Goal: Navigation & Orientation: Find specific page/section

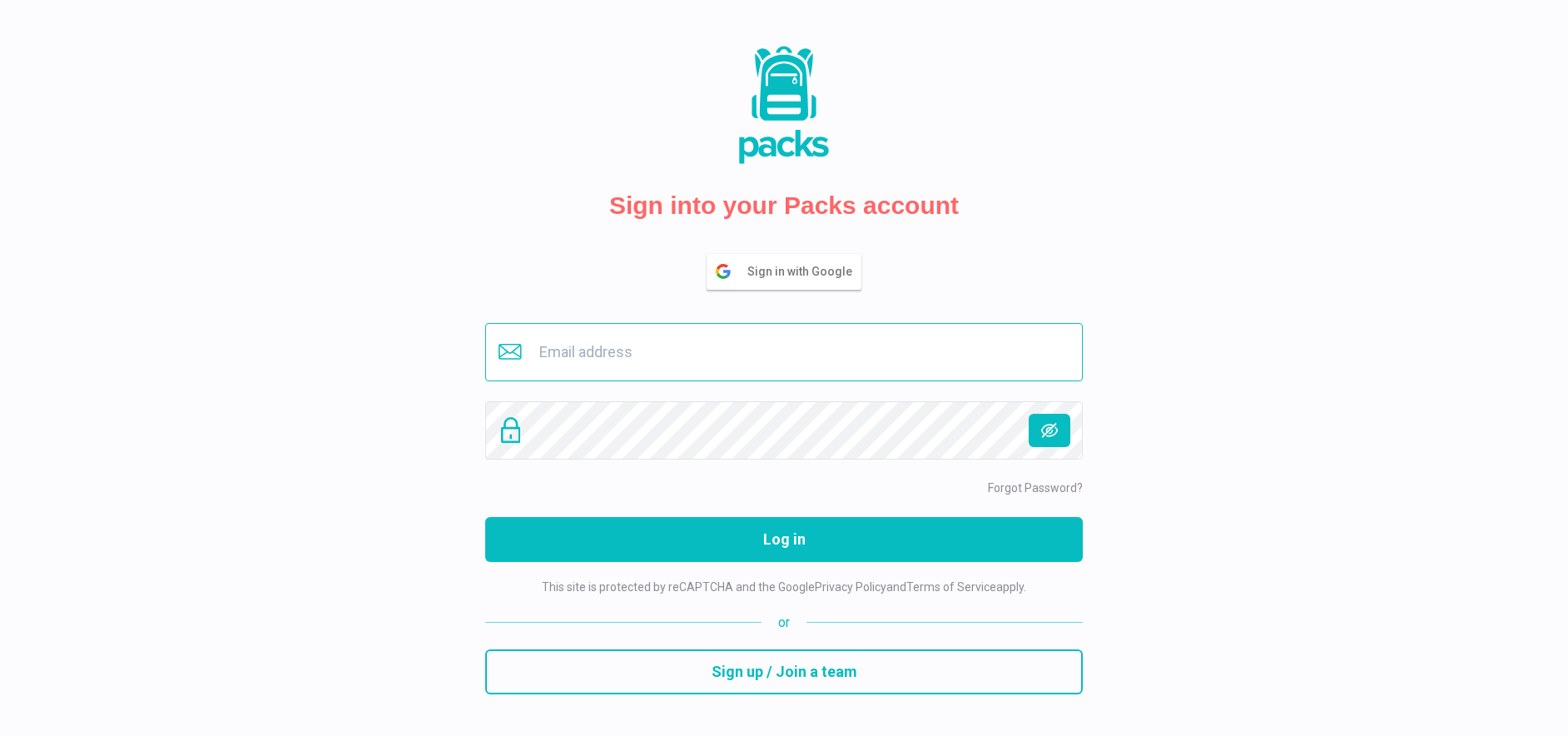
type input "[EMAIL_ADDRESS][DOMAIN_NAME]"
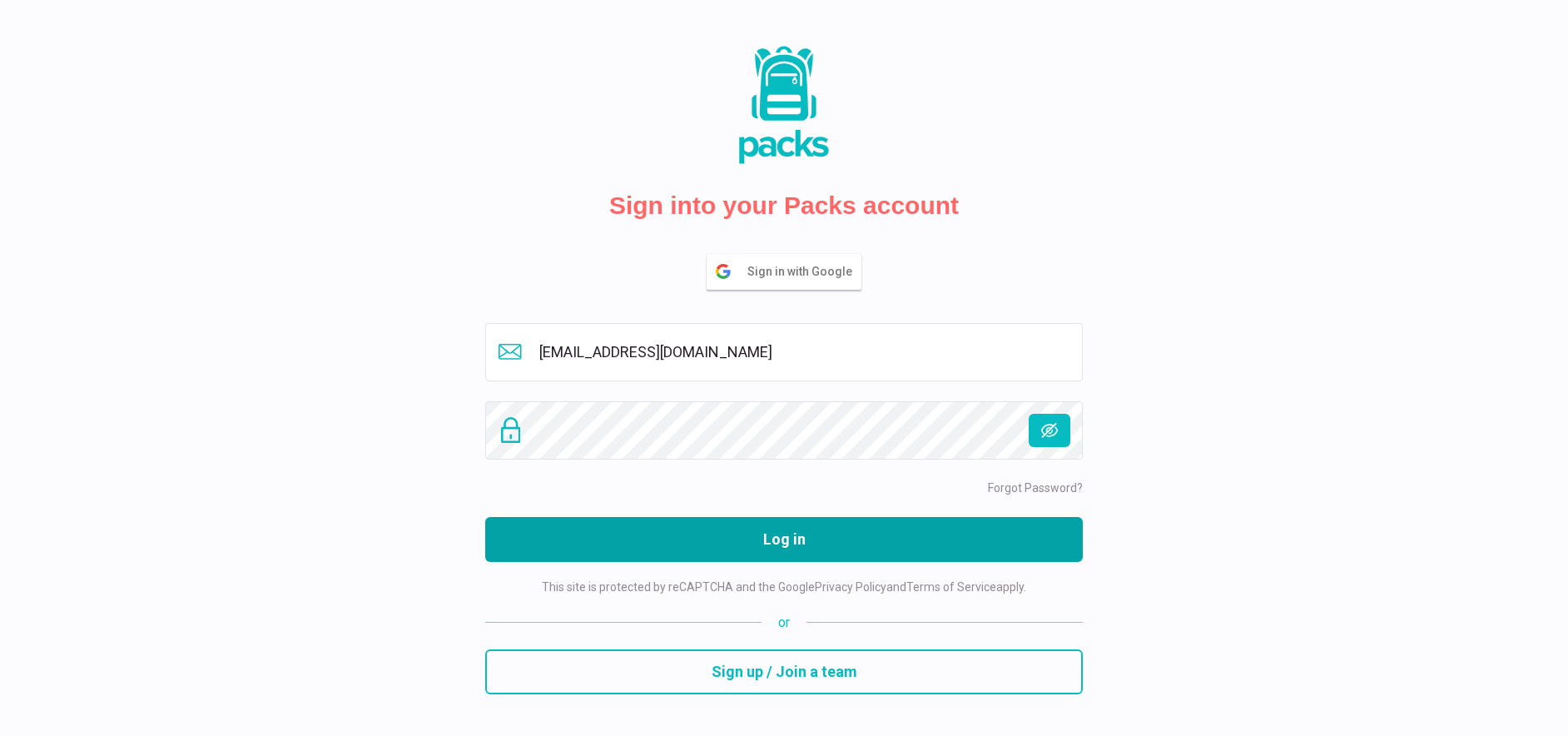
click at [821, 544] on button "Log in" at bounding box center [783, 539] width 597 height 45
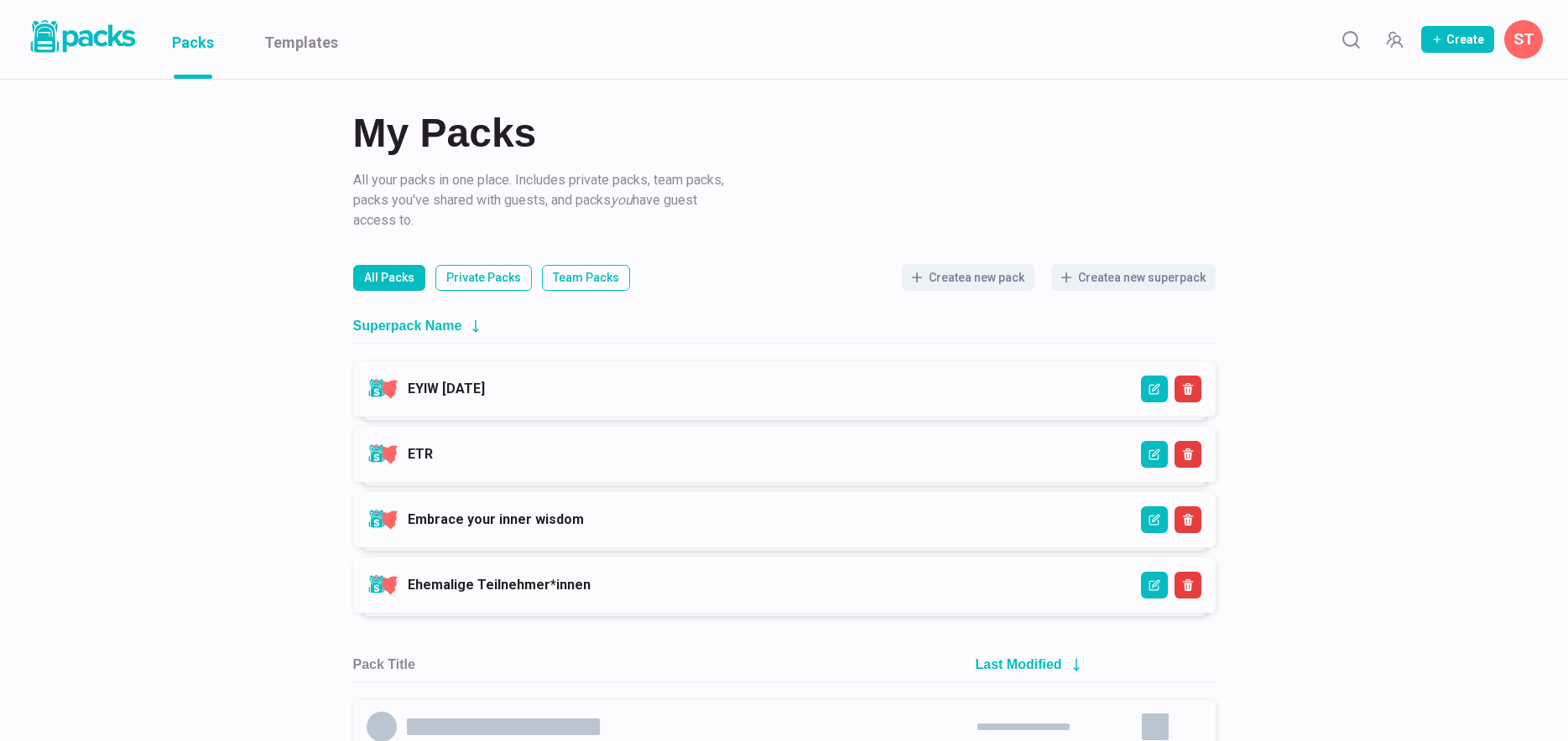
click at [485, 388] on link "EYIW 3 - April 2025" at bounding box center [447, 389] width 78 height 16
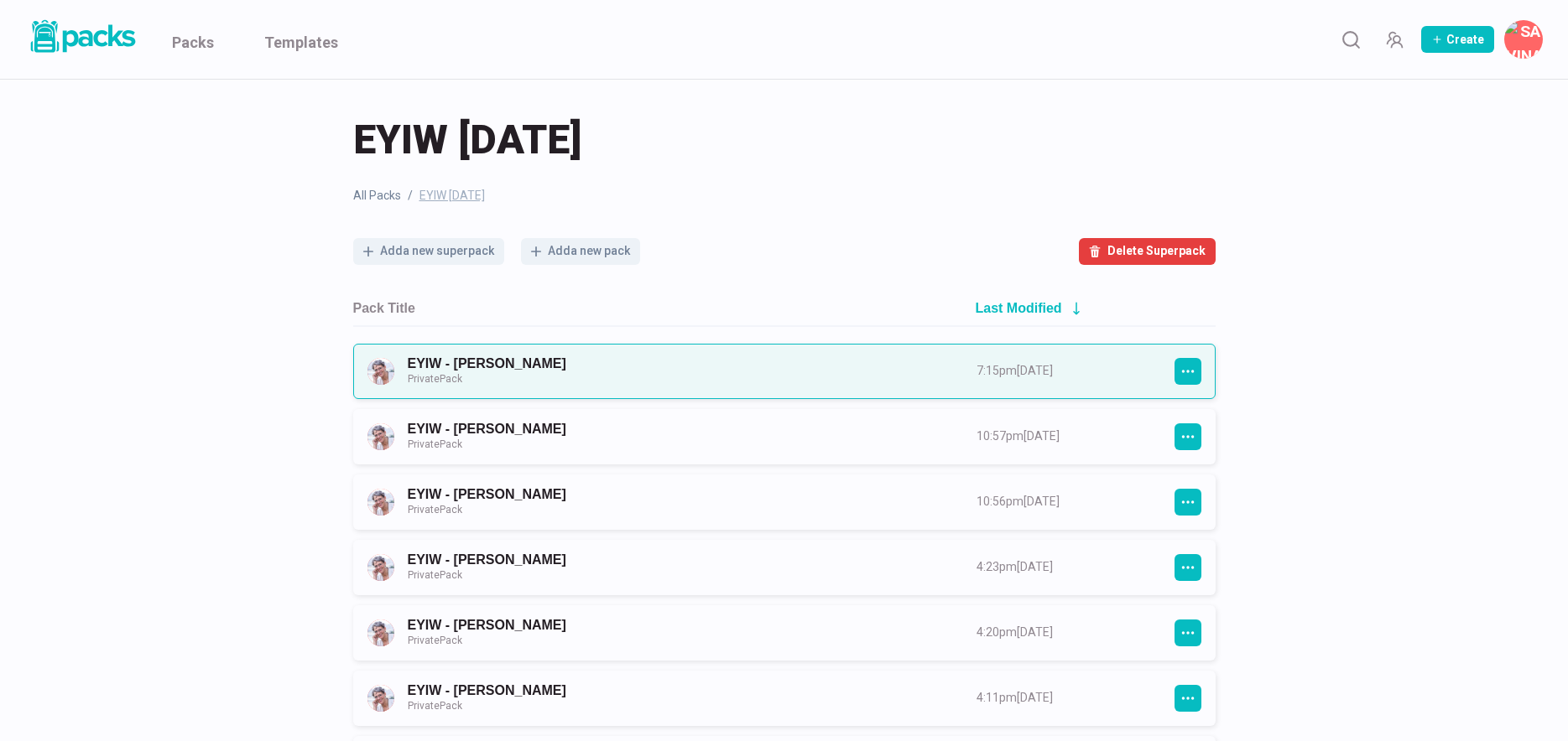
click at [743, 366] on link "EYIW - Stephanie Hirschberger Private Pack" at bounding box center [677, 370] width 538 height 31
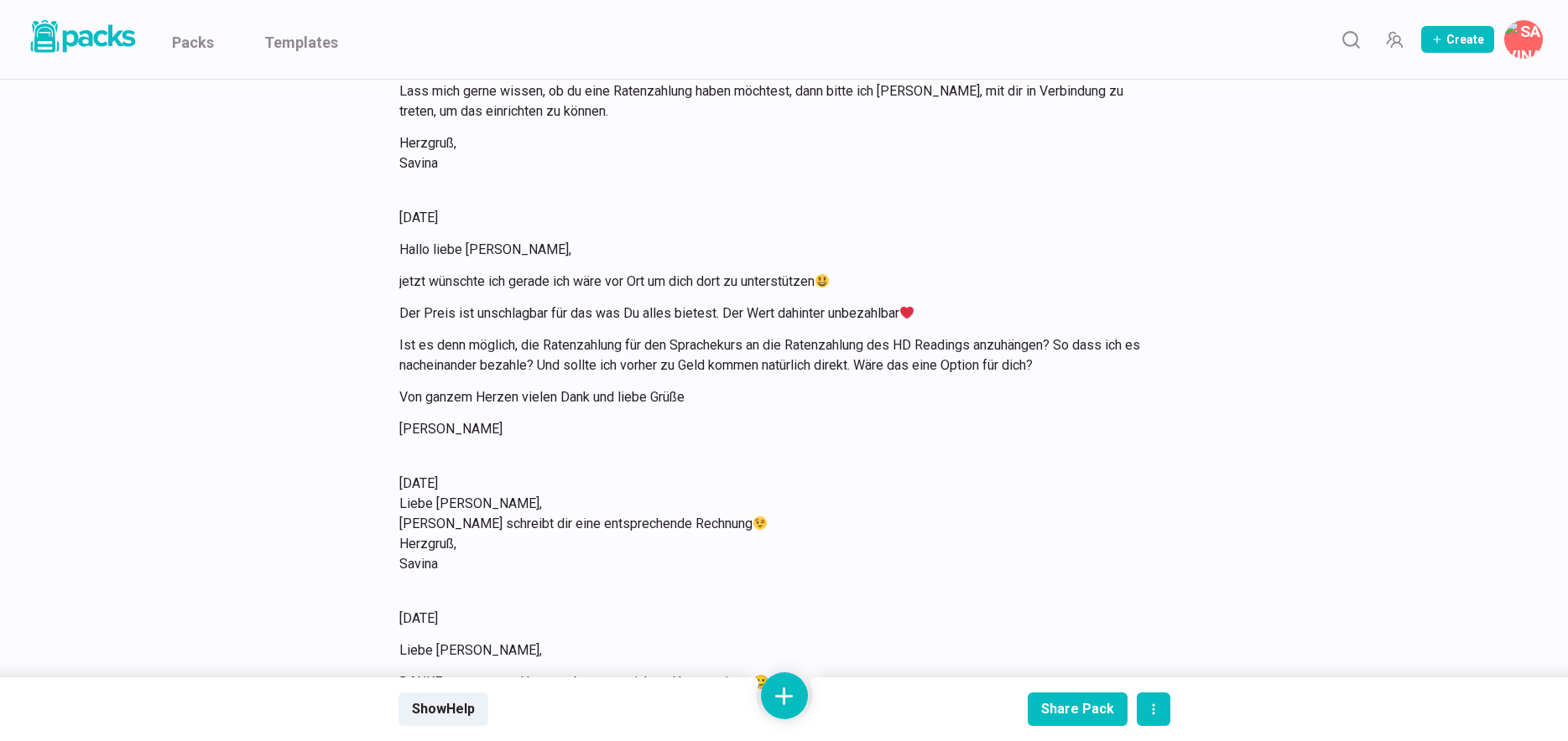
scroll to position [15858, 0]
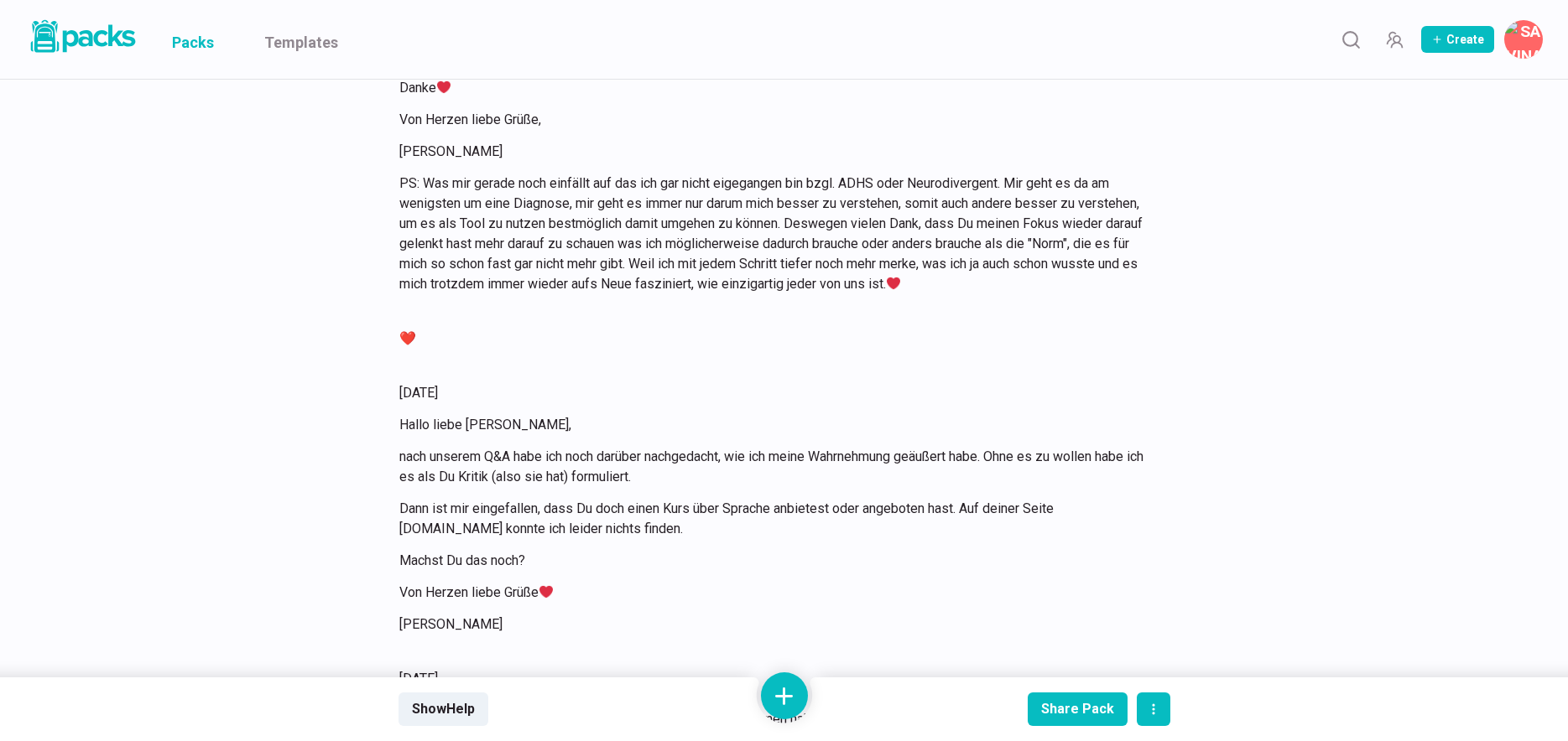
click at [200, 40] on link "Packs" at bounding box center [193, 39] width 42 height 79
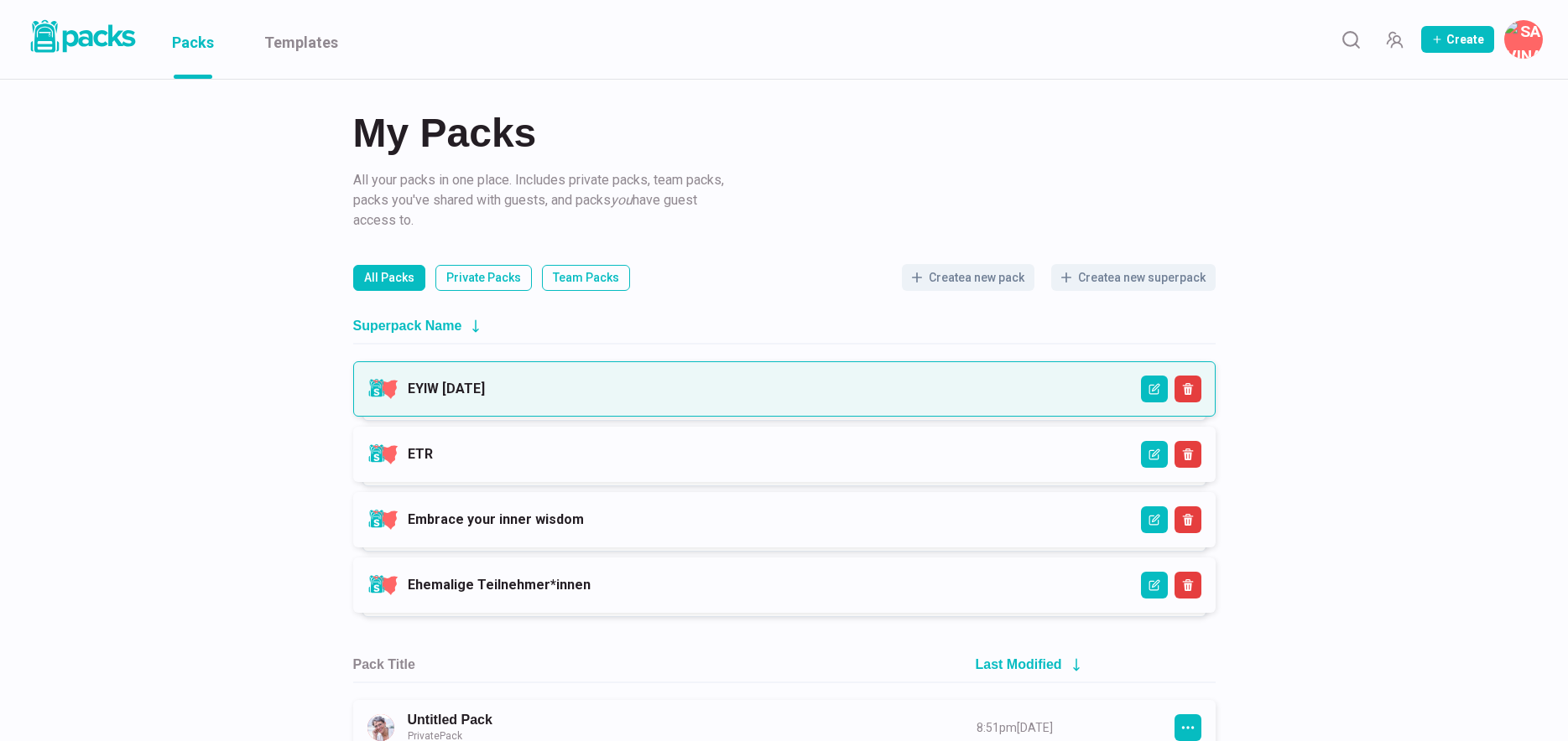
click at [485, 389] on link "EYIW 3 - April 2025" at bounding box center [447, 389] width 78 height 16
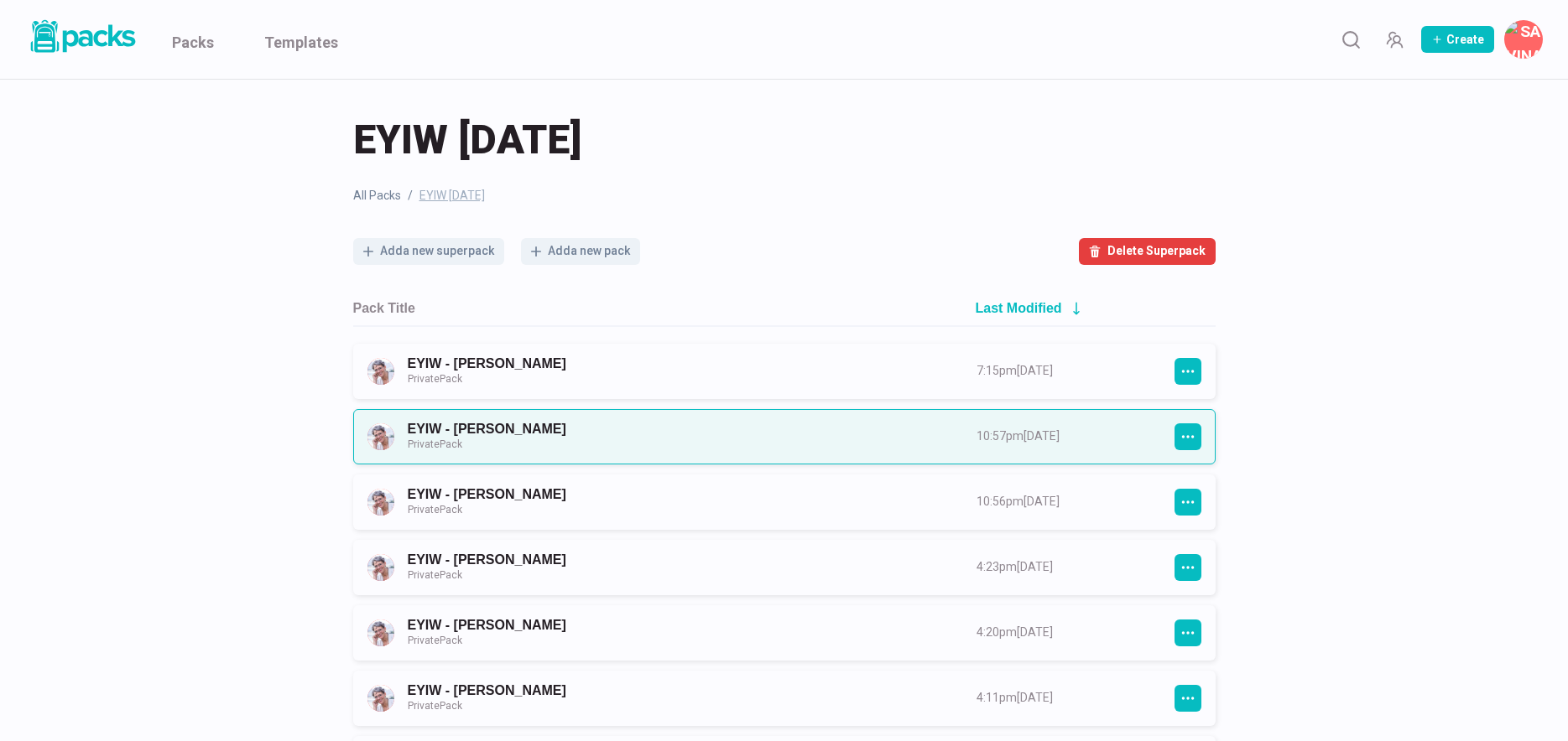
click at [665, 430] on link "EYIW - Edeltraud Wyrwas Private Pack" at bounding box center [677, 436] width 538 height 31
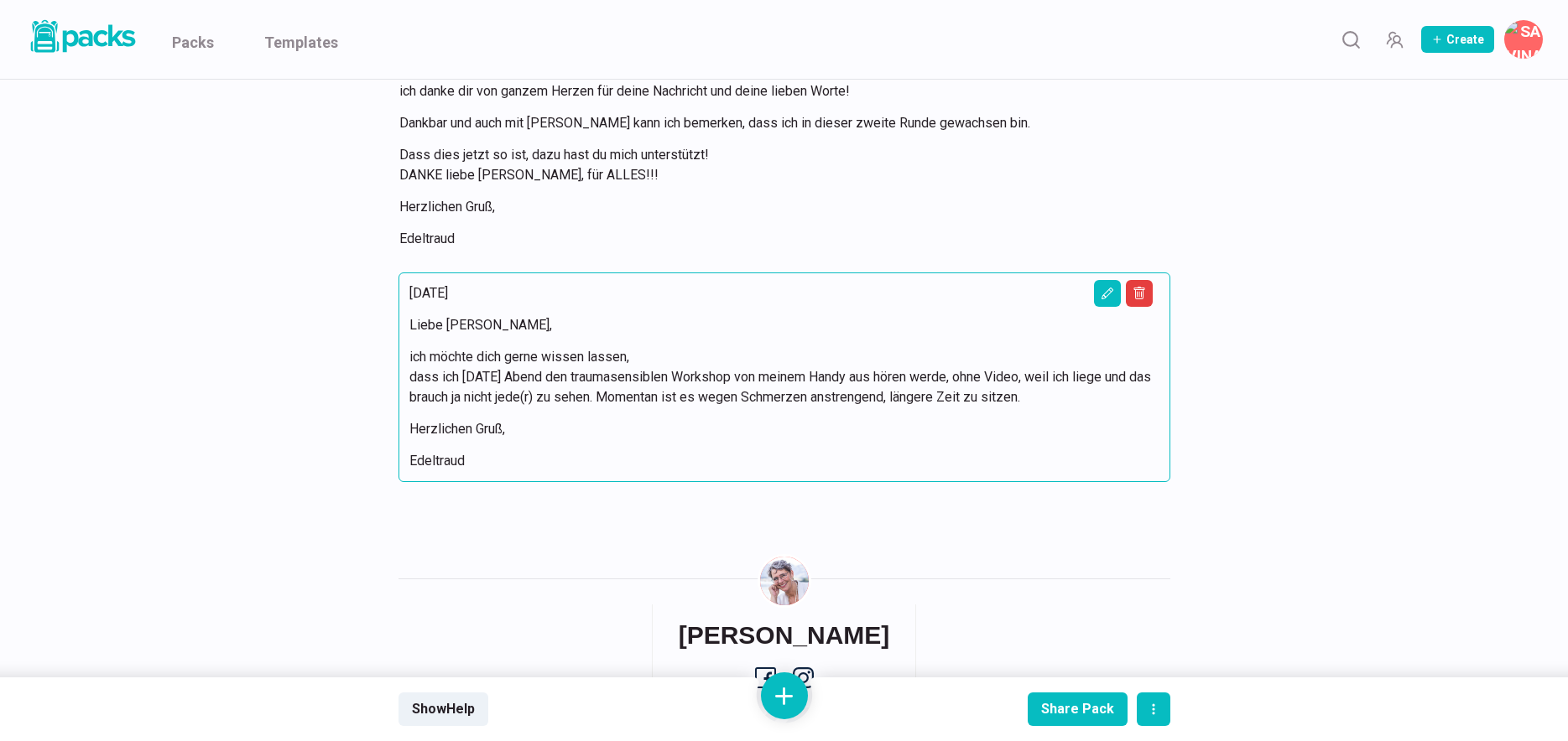
scroll to position [9311, 0]
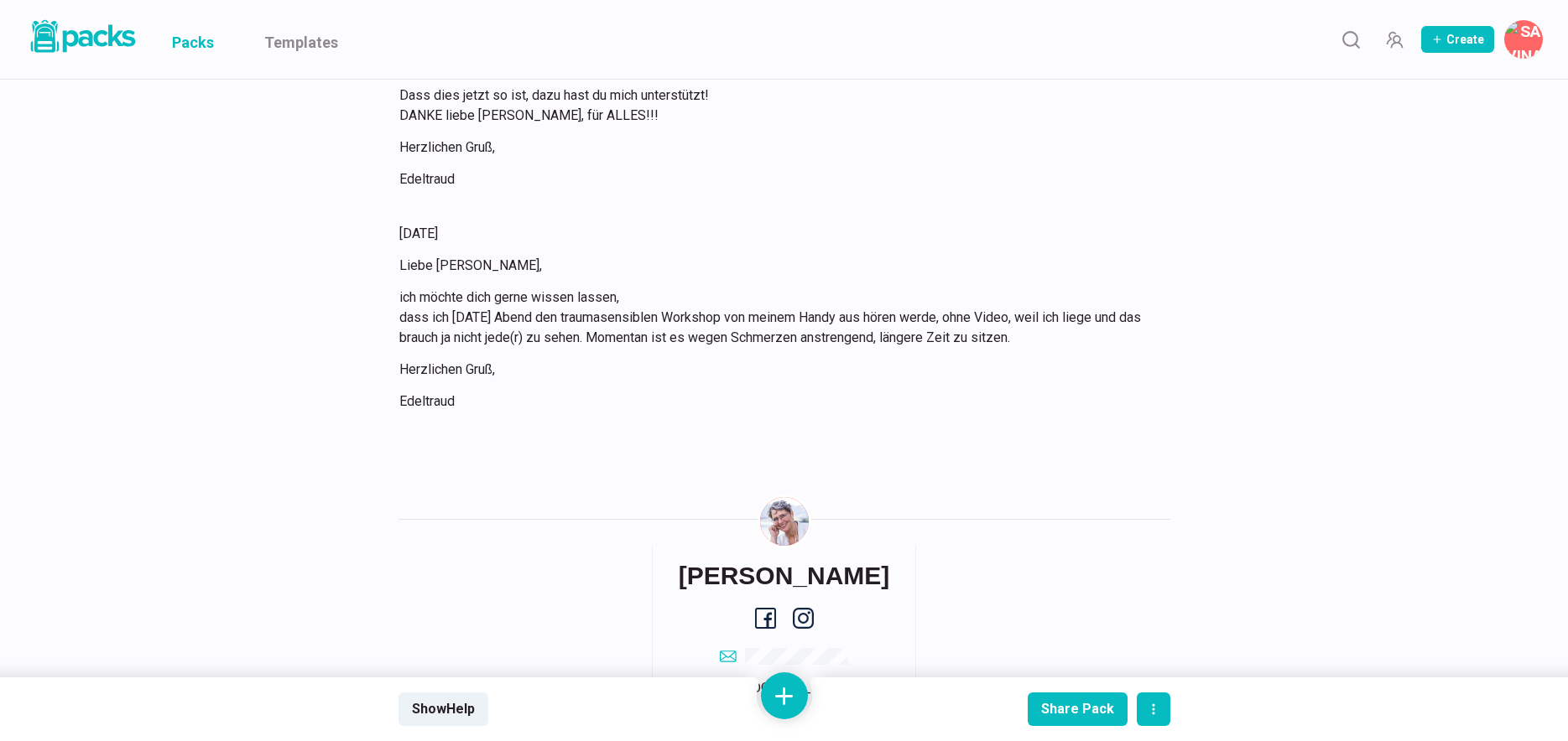
click at [183, 40] on link "Packs" at bounding box center [193, 39] width 42 height 79
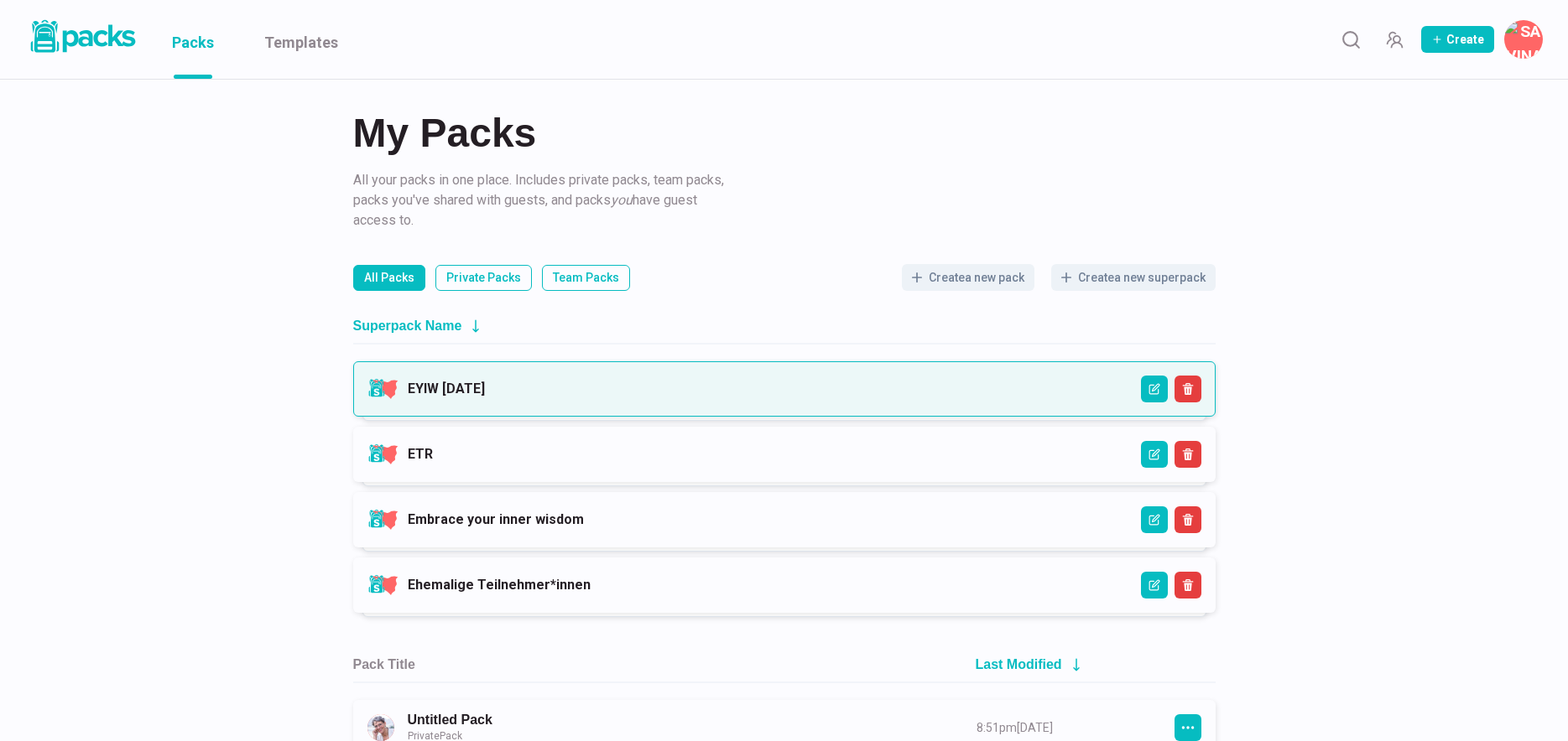
click at [485, 393] on link "EYIW 3 - April 2025" at bounding box center [447, 389] width 78 height 16
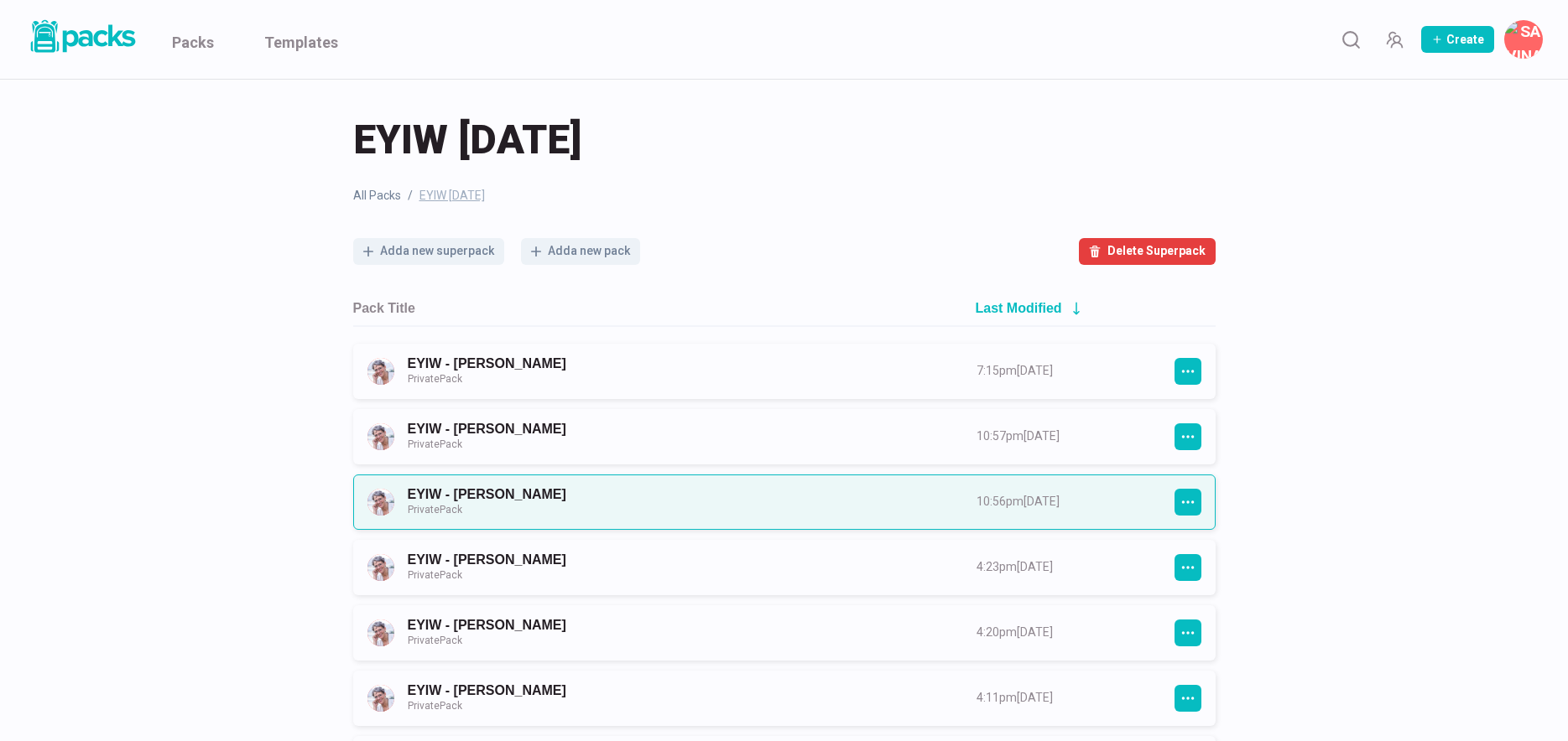
click at [635, 506] on link "EYIW - Hanna Wassmann Private Pack" at bounding box center [677, 501] width 538 height 31
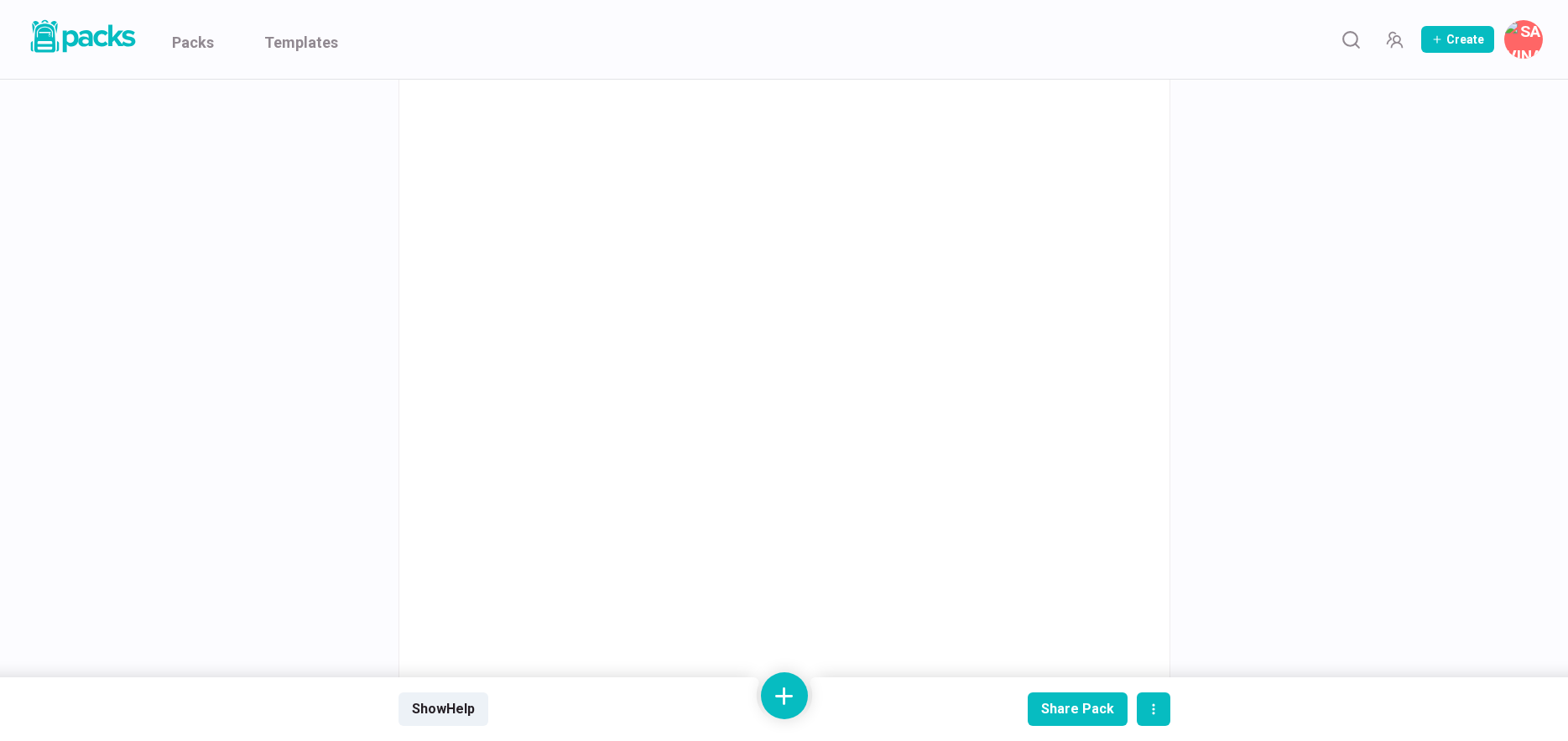
scroll to position [3123, 0]
